Goal: Transaction & Acquisition: Download file/media

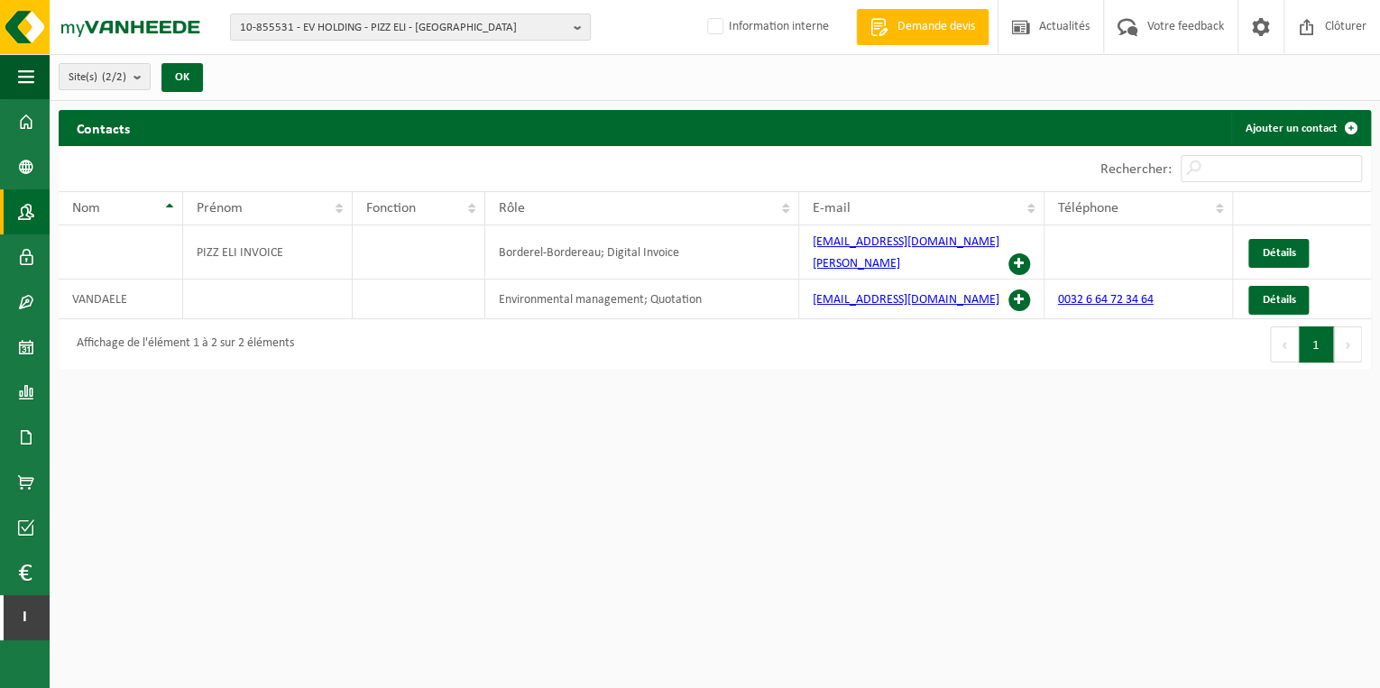
click at [320, 36] on span "10-855531 - EV HOLDING - PIZZ ELI - [GEOGRAPHIC_DATA]" at bounding box center [403, 27] width 327 height 27
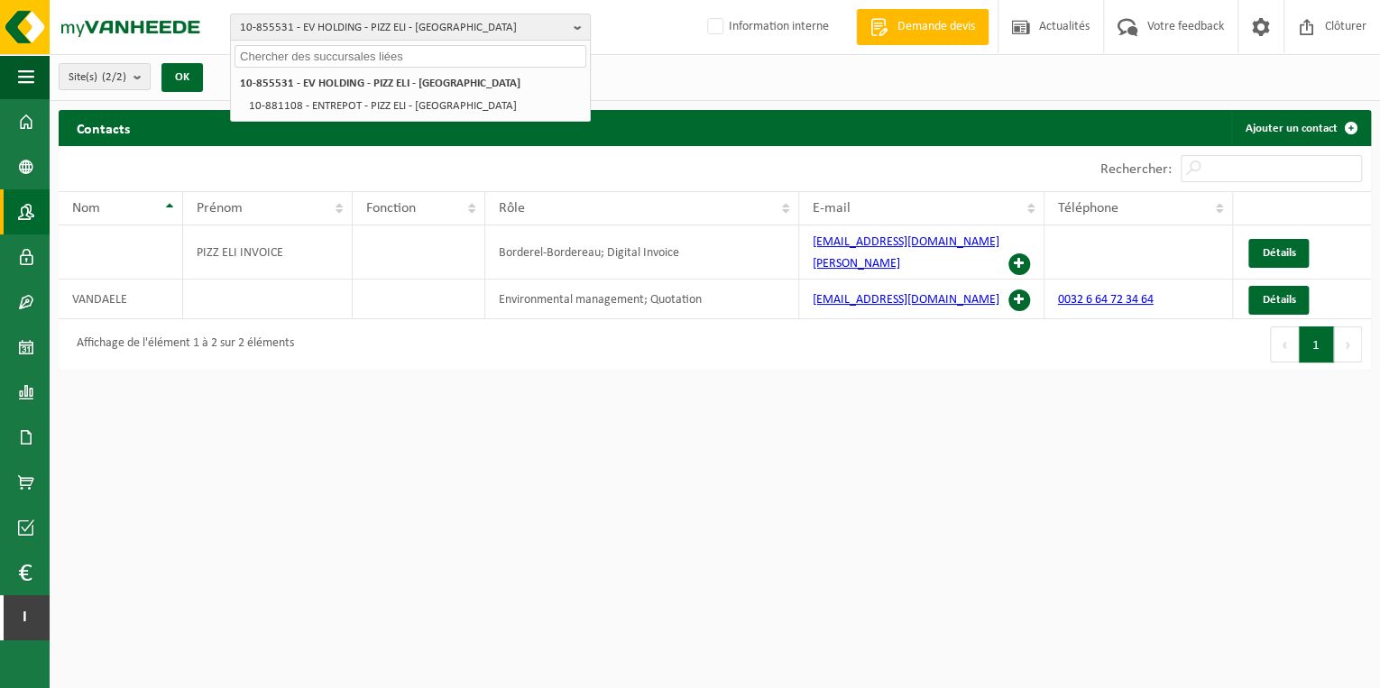
click at [321, 54] on input "text" at bounding box center [411, 56] width 352 height 23
paste input "01-058571"
click at [349, 53] on input "01-058571" at bounding box center [411, 56] width 352 height 23
type input "01-058571µ"
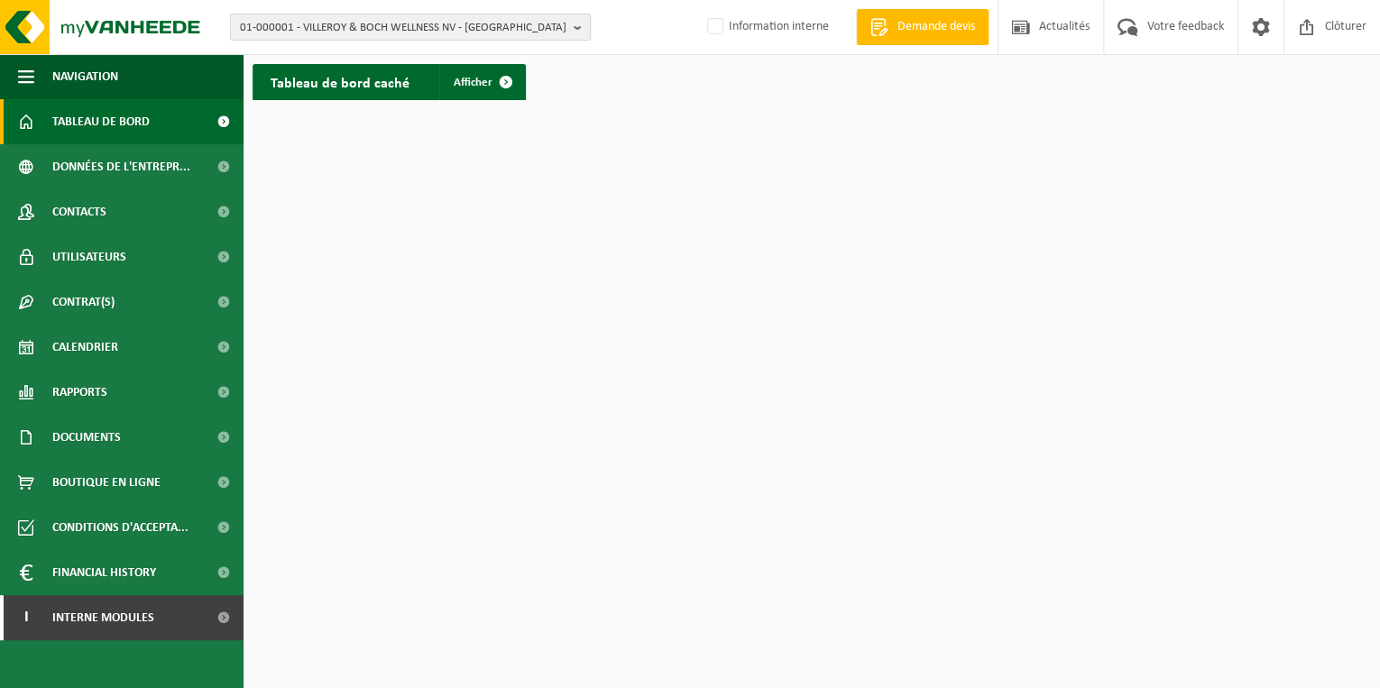
click at [513, 27] on span "01-000001 - VILLEROY & BOCH WELLNESS NV - ROESELARE" at bounding box center [403, 27] width 327 height 27
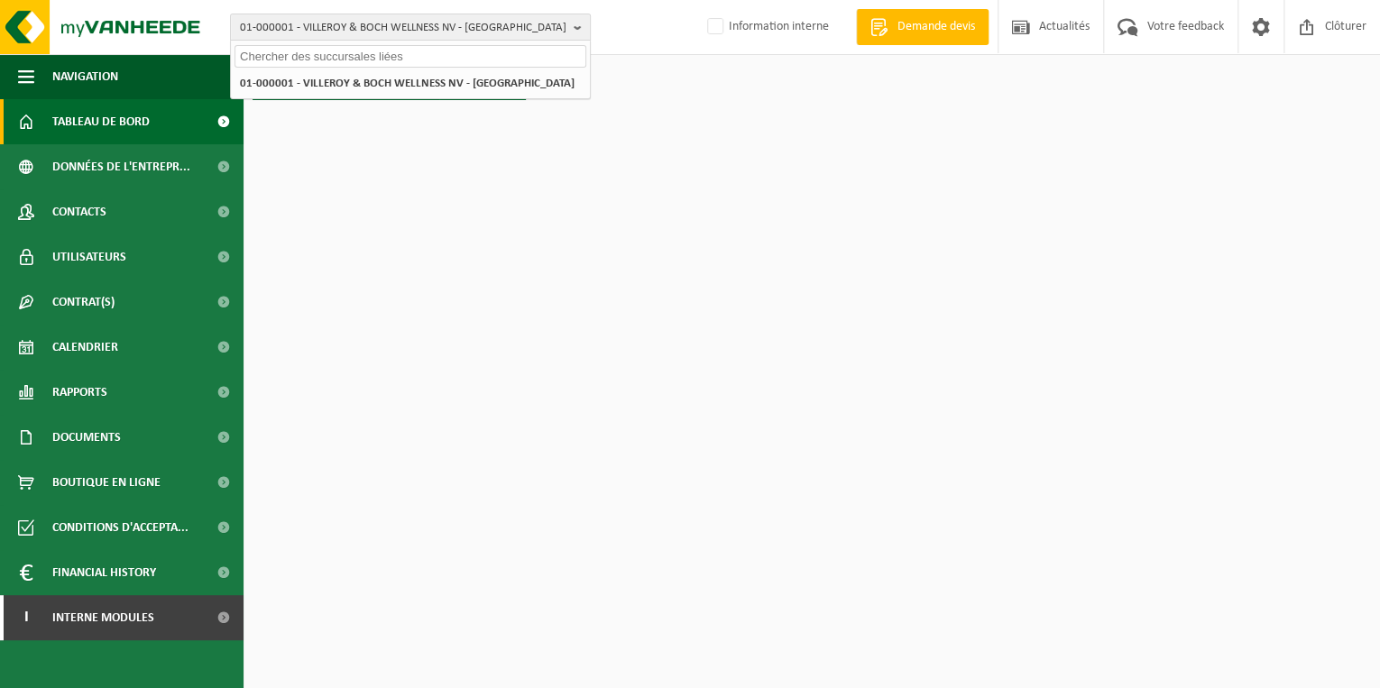
click at [443, 58] on input "text" at bounding box center [411, 56] width 352 height 23
paste input "01-058571"
click at [351, 219] on html "01-000001 - VILLEROY & BOCH WELLNESS NV - ROESELARE 01-058571 01-000001 - VILLE…" at bounding box center [690, 344] width 1380 height 688
drag, startPoint x: 300, startPoint y: 53, endPoint x: 0, endPoint y: 28, distance: 300.6
click at [0, 21] on html "01-000001 - VILLEROY & BOCH WELLNESS NV - ROESELARE 01-058571 01-000001 - VILLE…" at bounding box center [690, 344] width 1380 height 688
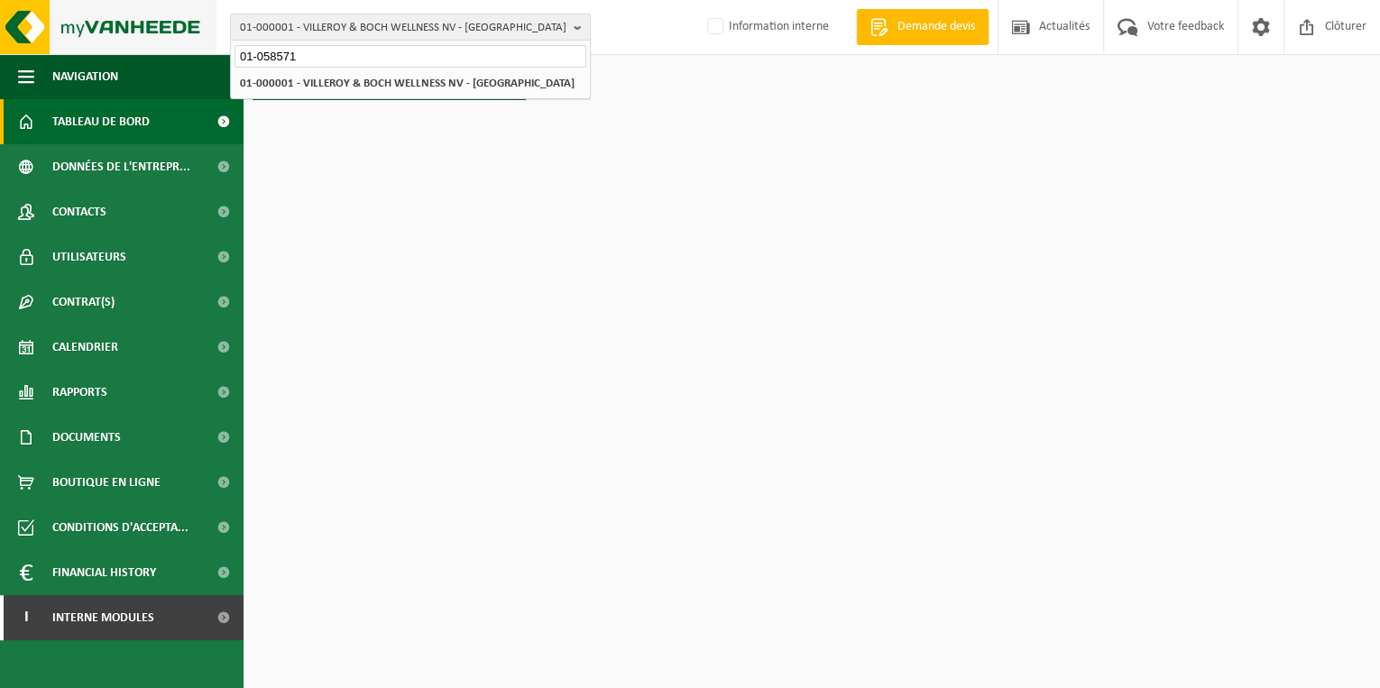
paste input "LARIVIÈRE"
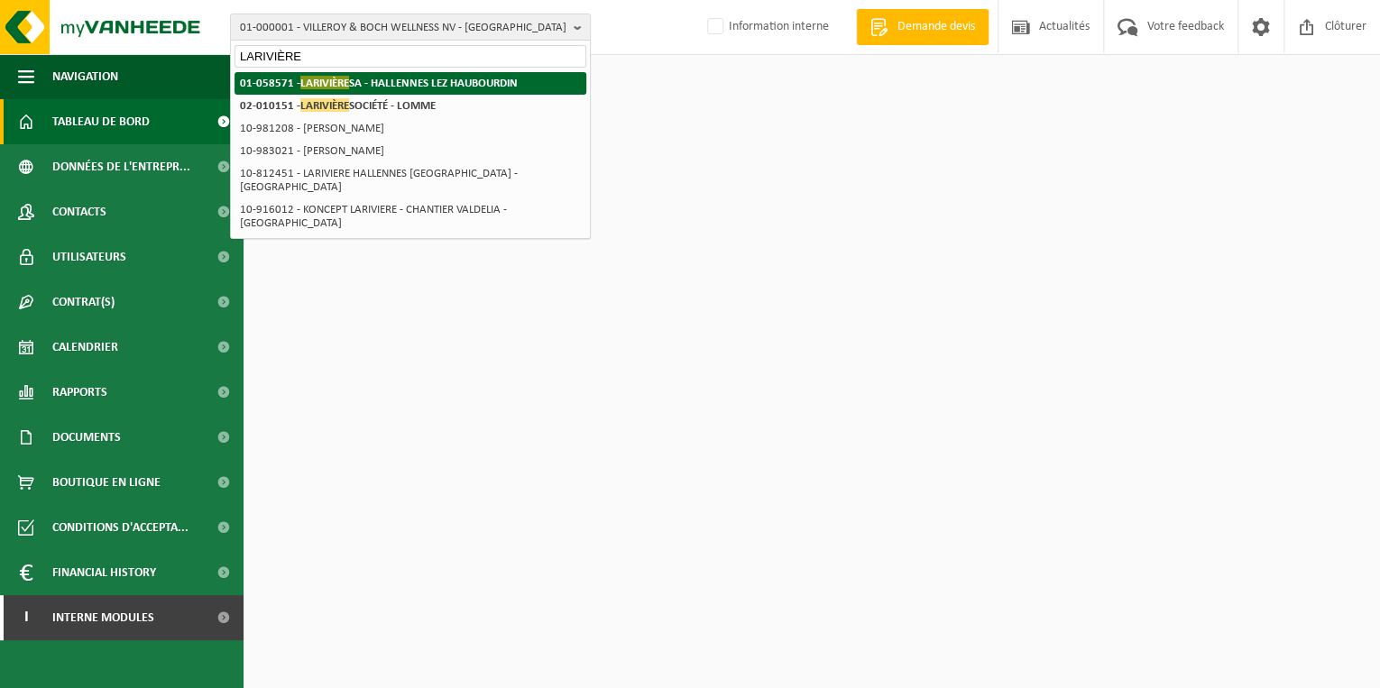
type input "LARIVIÈRE"
click at [467, 78] on strong "01-058571 - LARIVIÈRE SA - HALLENNES LEZ HAUBOURDIN" at bounding box center [379, 83] width 278 height 14
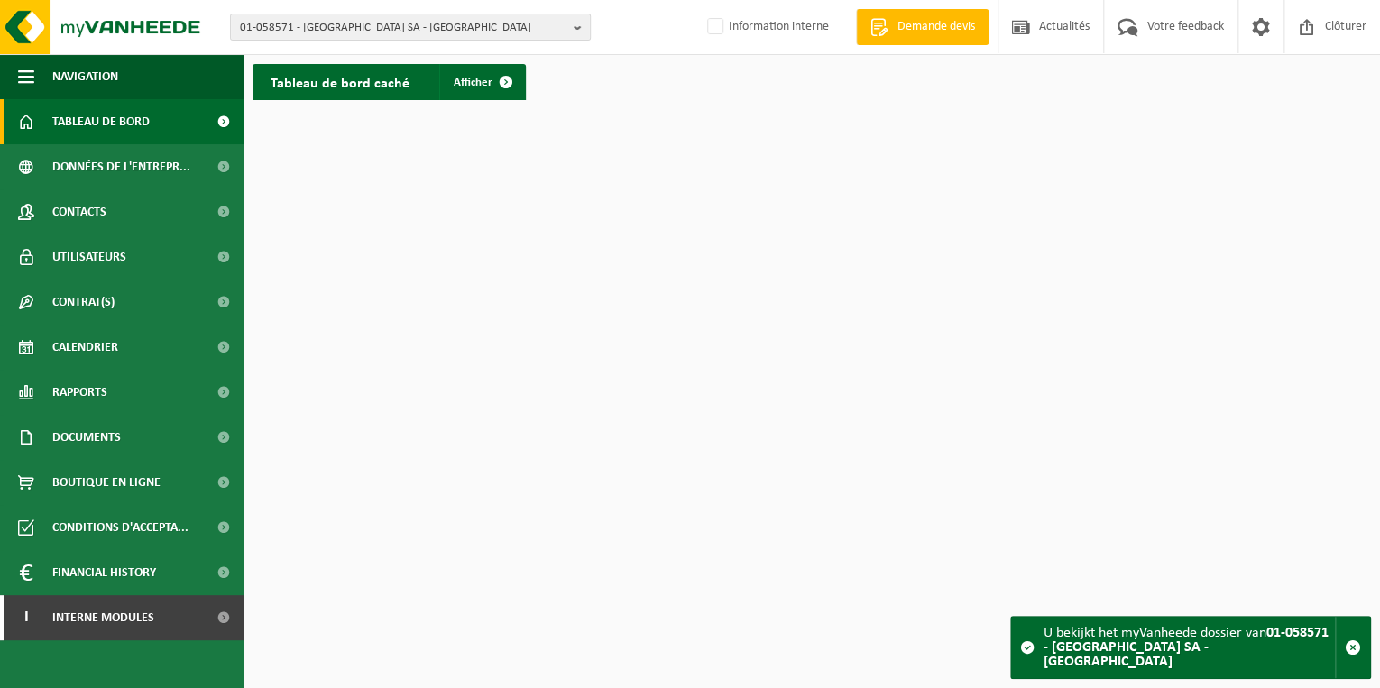
click at [406, 246] on html "01-058571 - LARIVIÈRE SA - HALLENNES LEZ HAUBOURDIN 01-058571 - LARIVIÈRE SA - …" at bounding box center [690, 344] width 1380 height 688
click at [341, 94] on h2 "Tableau de bord caché" at bounding box center [340, 81] width 175 height 35
click at [480, 89] on link "Afficher" at bounding box center [481, 82] width 85 height 36
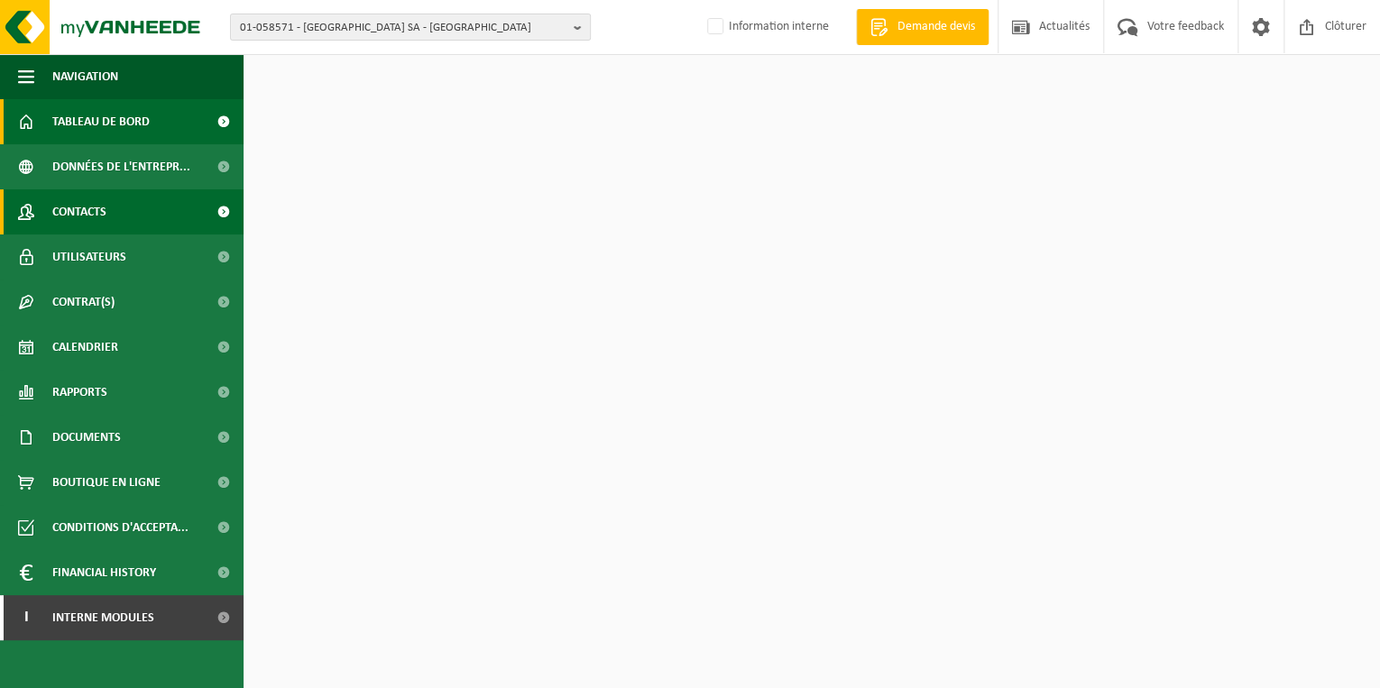
click at [89, 205] on span "Contacts" at bounding box center [79, 211] width 54 height 45
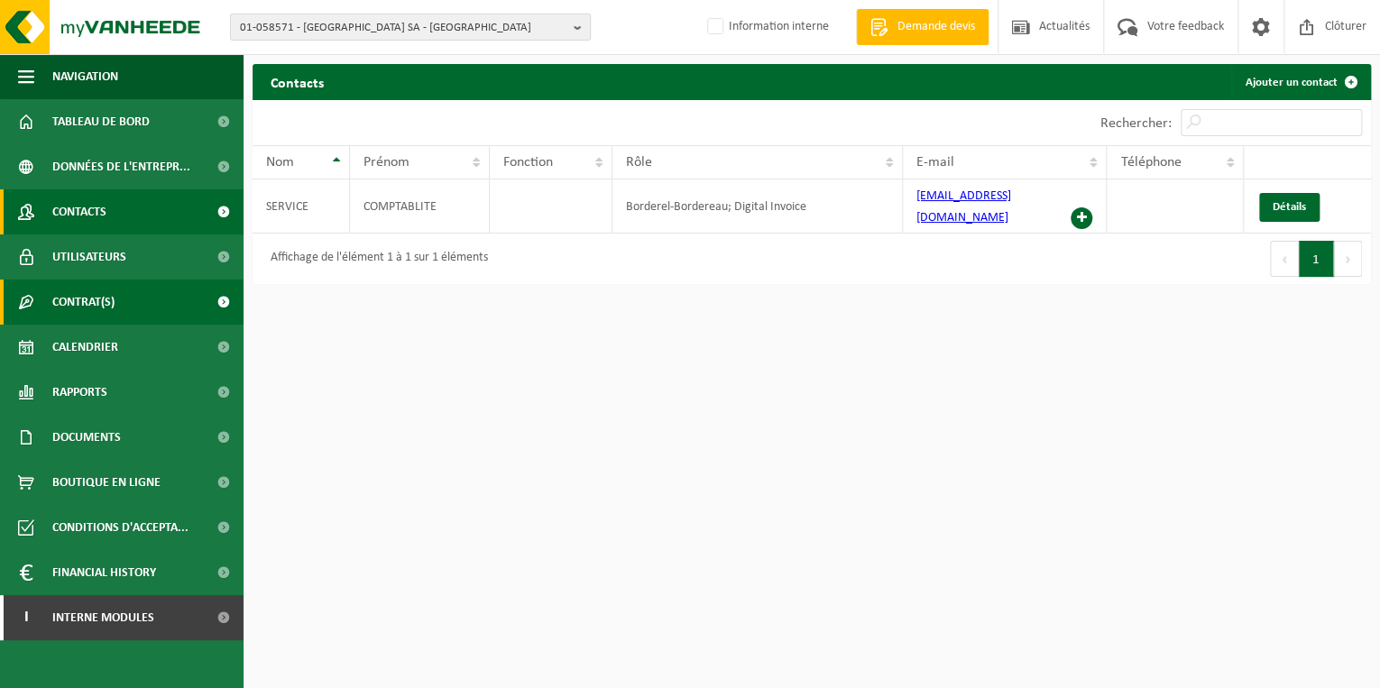
click at [97, 296] on span "Contrat(s)" at bounding box center [83, 302] width 62 height 45
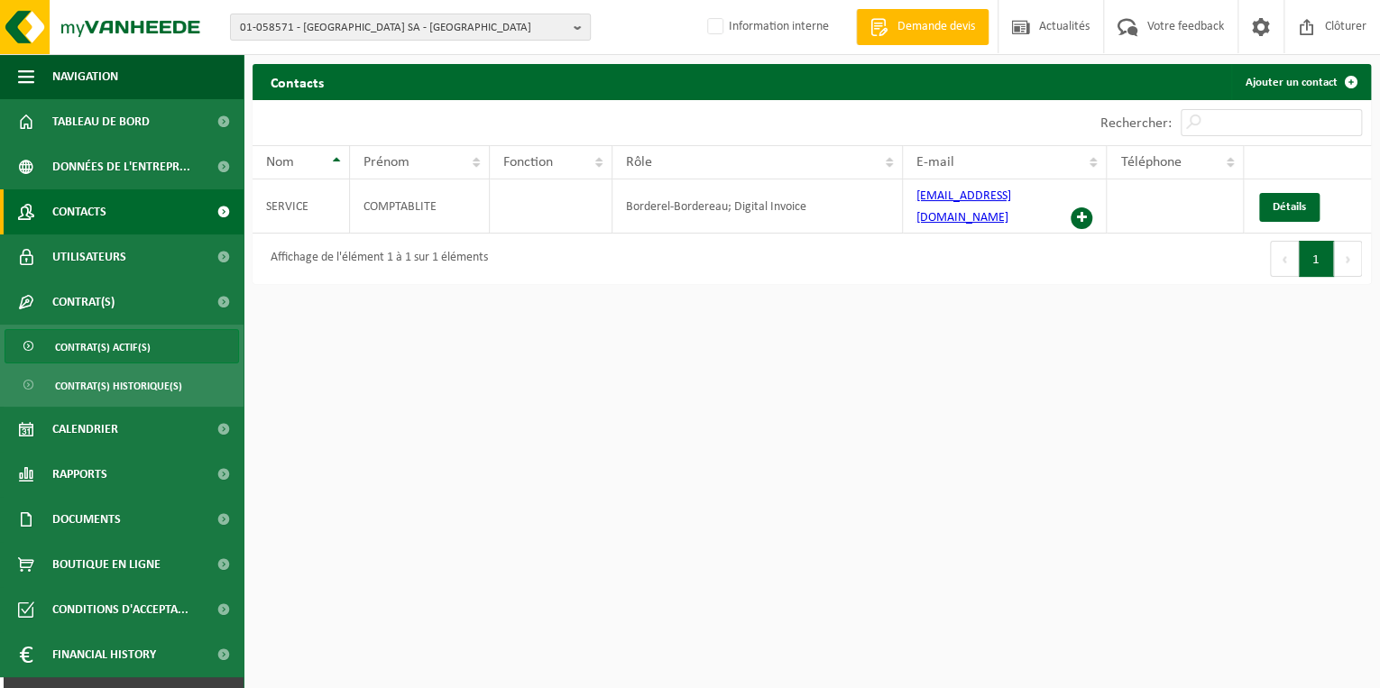
click at [132, 345] on span "Contrat(s) actif(s)" at bounding box center [103, 347] width 96 height 34
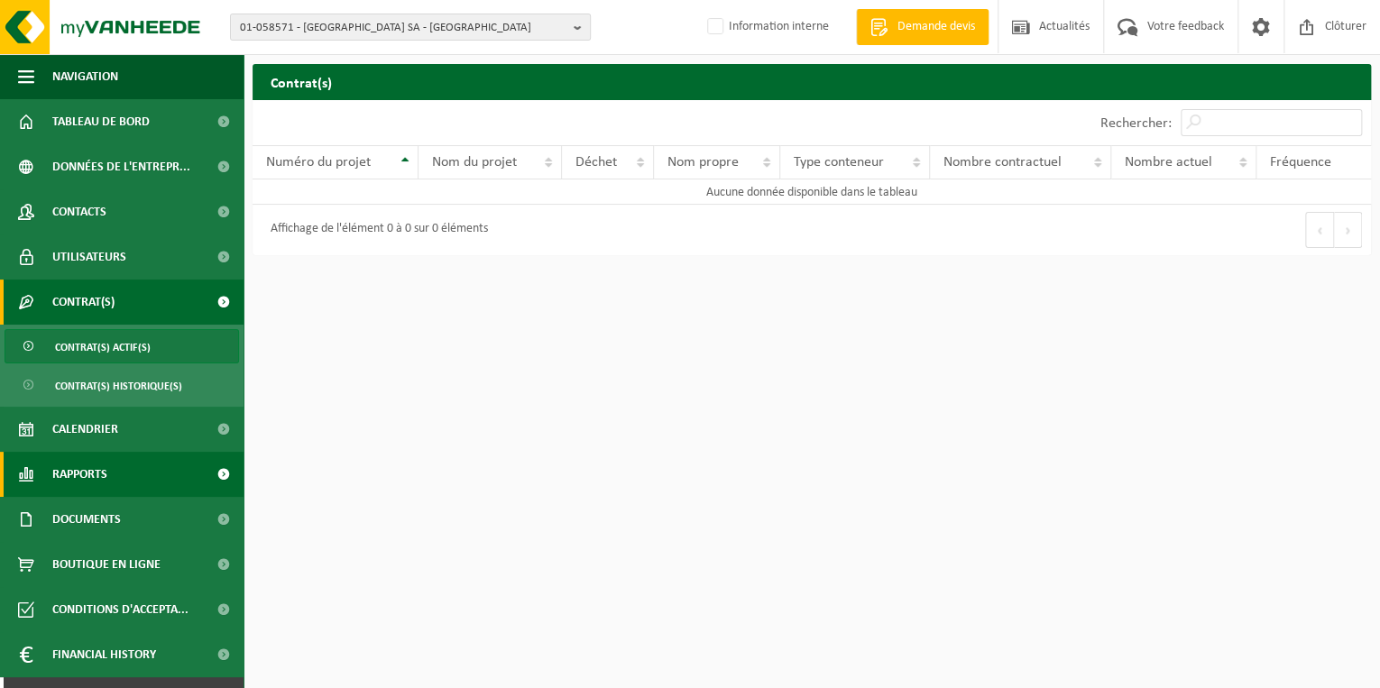
click at [70, 473] on span "Rapports" at bounding box center [79, 474] width 55 height 45
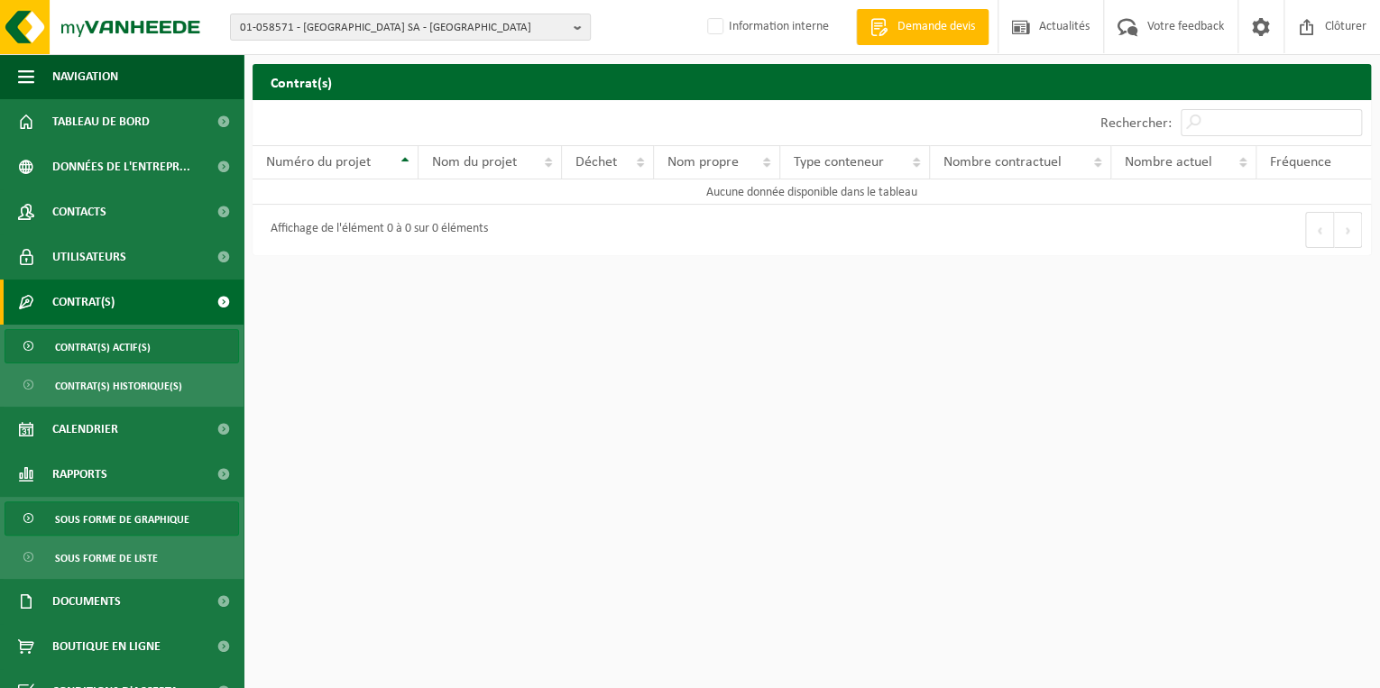
click at [162, 509] on span "Sous forme de graphique" at bounding box center [122, 520] width 134 height 34
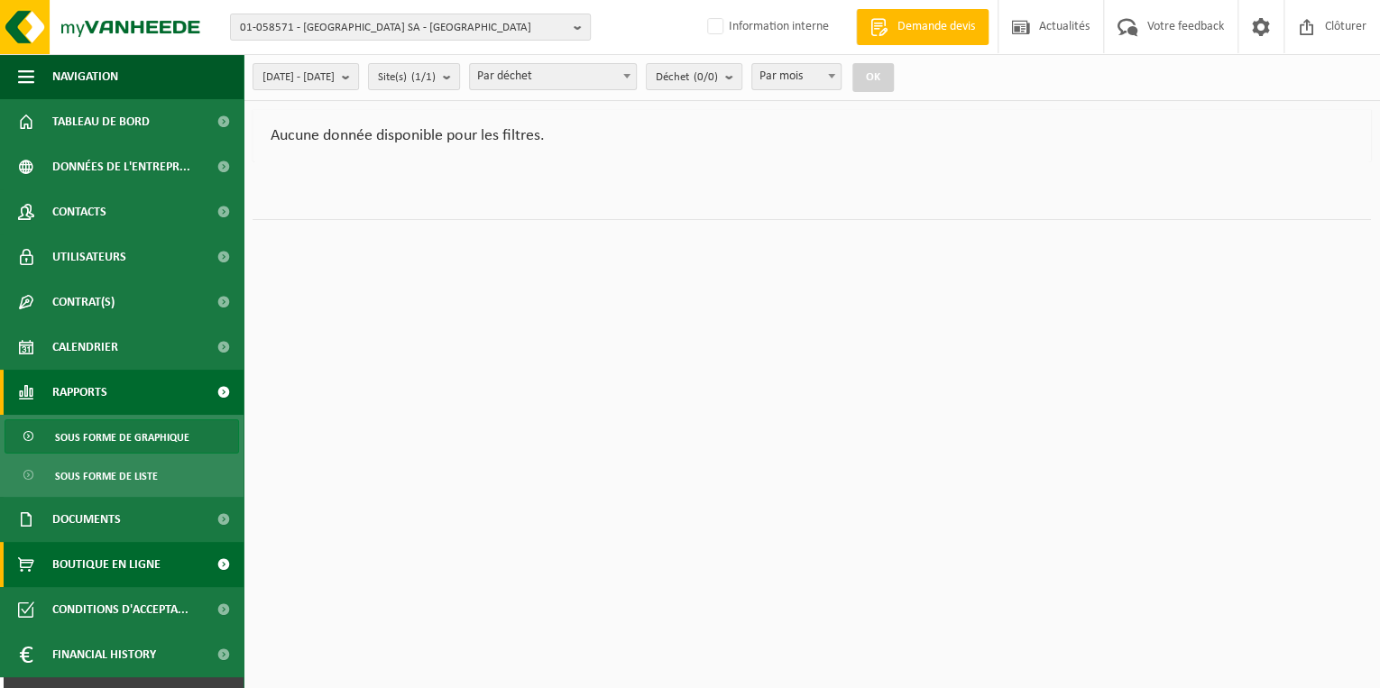
click at [106, 567] on span "Boutique en ligne" at bounding box center [106, 564] width 108 height 45
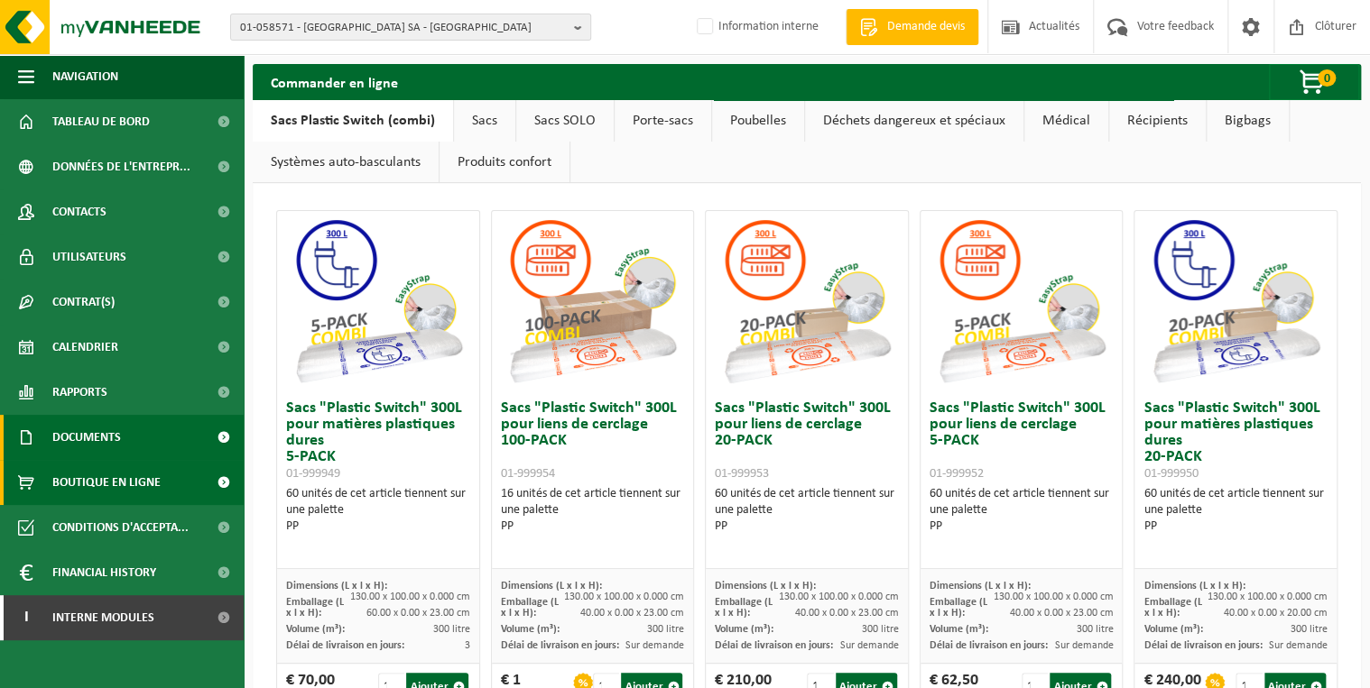
click at [83, 424] on span "Documents" at bounding box center [86, 437] width 69 height 45
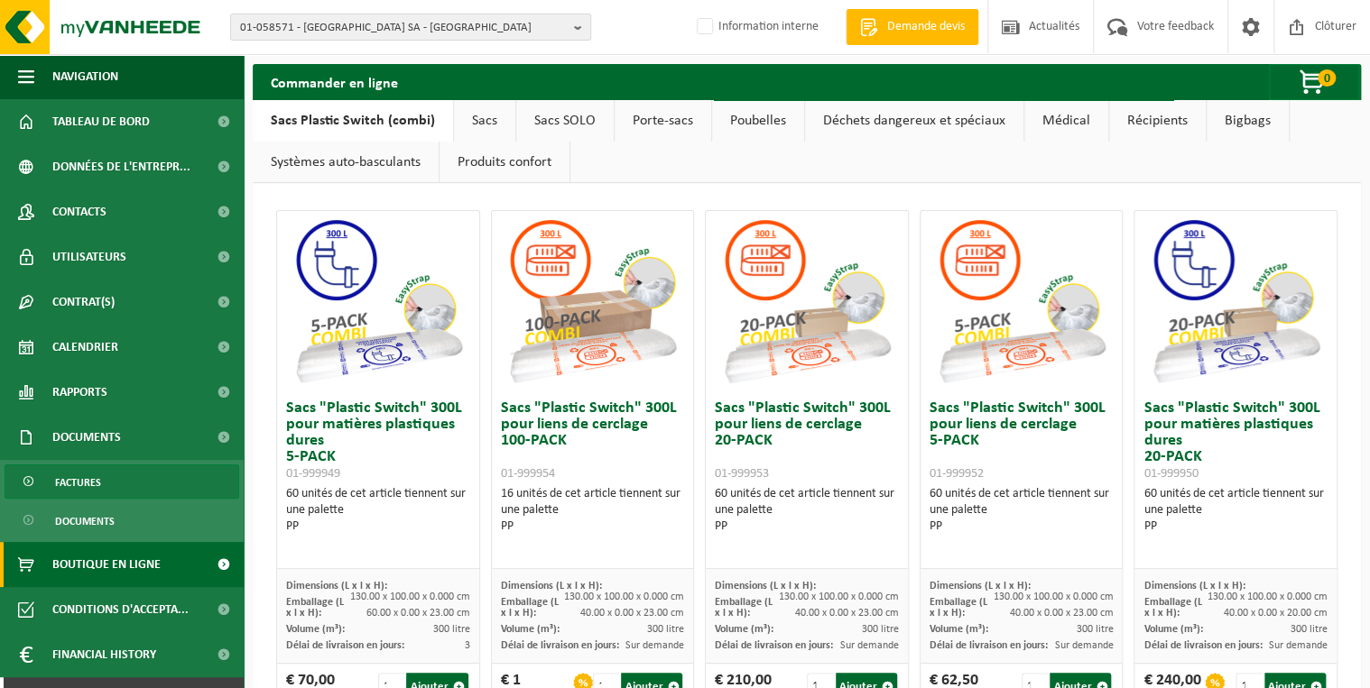
click at [83, 477] on span "Factures" at bounding box center [78, 483] width 46 height 34
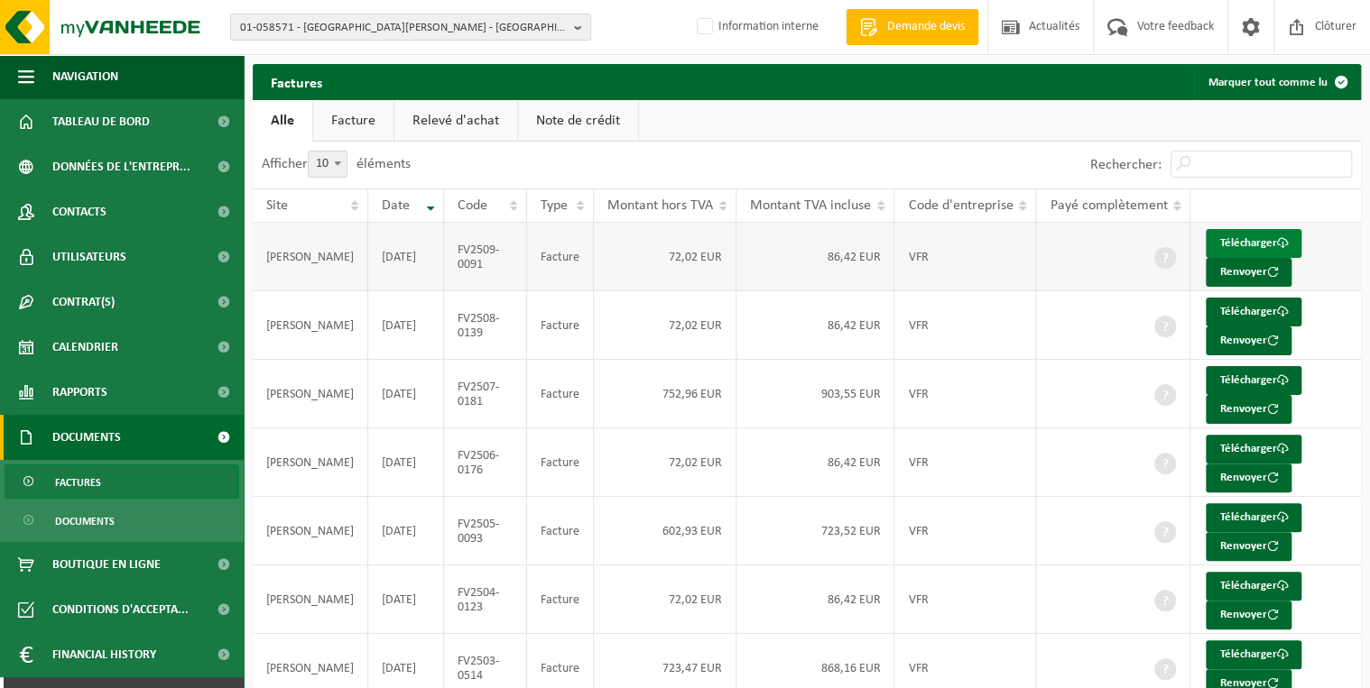
click at [1216, 238] on link "Télécharger" at bounding box center [1253, 243] width 96 height 29
click at [1236, 375] on link "Télécharger" at bounding box center [1253, 380] width 96 height 29
